Goal: Task Accomplishment & Management: Manage account settings

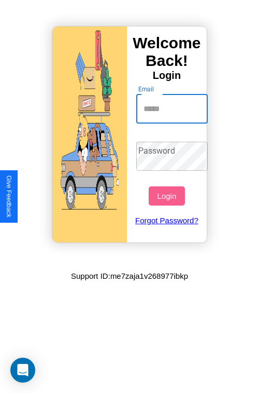
click at [173, 108] on input "Email" at bounding box center [172, 108] width 72 height 29
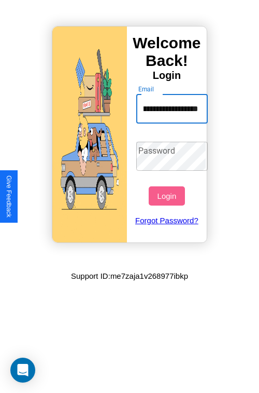
scroll to position [0, 30]
type input "**********"
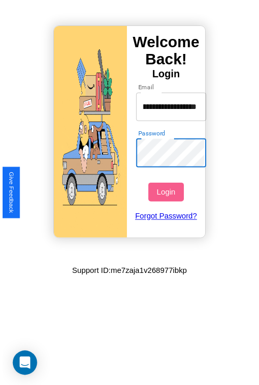
scroll to position [0, 0]
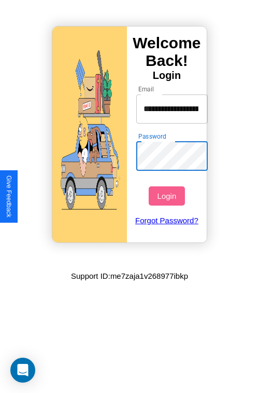
click at [168, 196] on button "Login" at bounding box center [167, 195] width 36 height 19
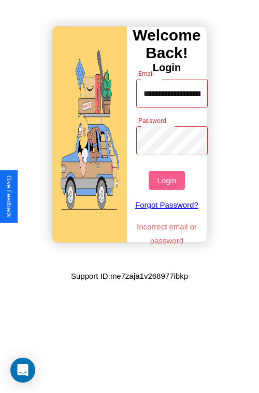
click at [168, 180] on button "Login" at bounding box center [167, 180] width 36 height 19
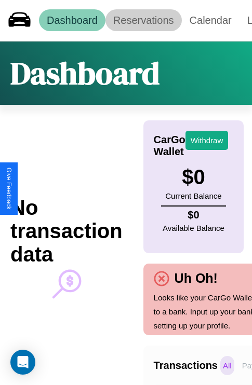
click at [143, 20] on link "Reservations" at bounding box center [143, 20] width 76 height 22
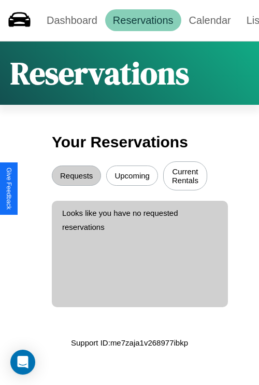
click at [76, 177] on button "Requests" at bounding box center [76, 175] width 49 height 20
click at [132, 177] on button "Upcoming" at bounding box center [132, 175] width 52 height 20
